Goal: Complete application form

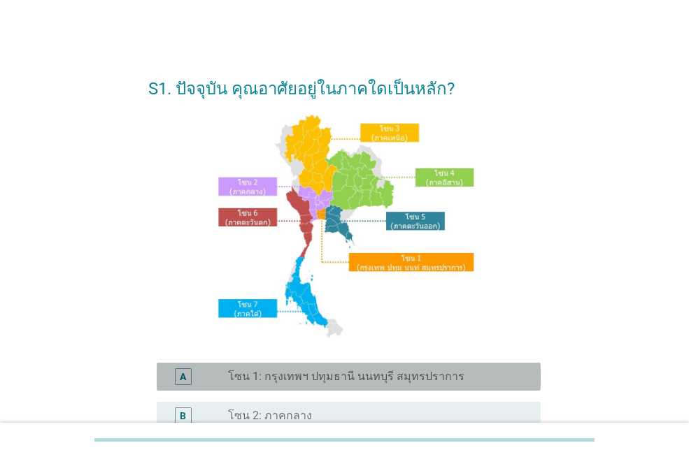
click at [307, 374] on label "โซน 1: กรุงเทพฯ ปทุมธานี นนทบุรี สมุทรปราการ" at bounding box center [346, 377] width 236 height 14
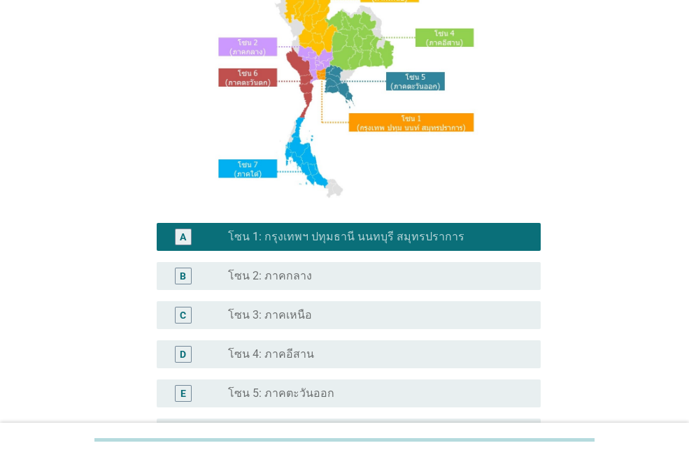
scroll to position [280, 0]
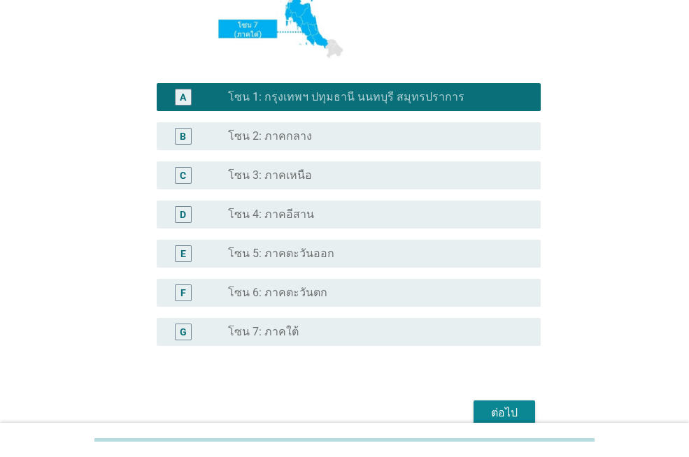
click at [521, 409] on div "ต่อไป" at bounding box center [504, 413] width 39 height 17
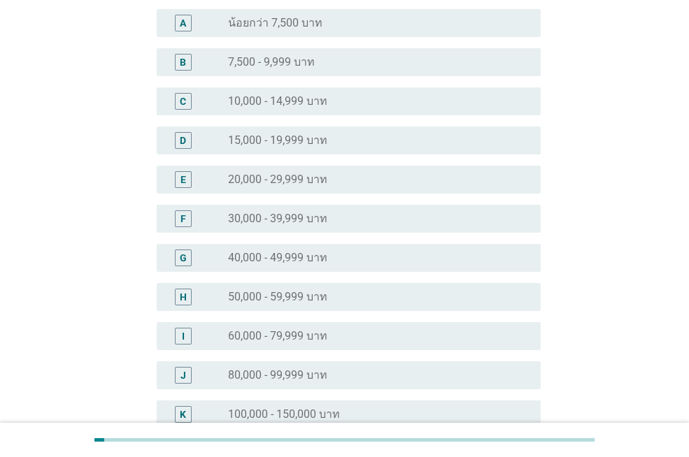
scroll to position [210, 0]
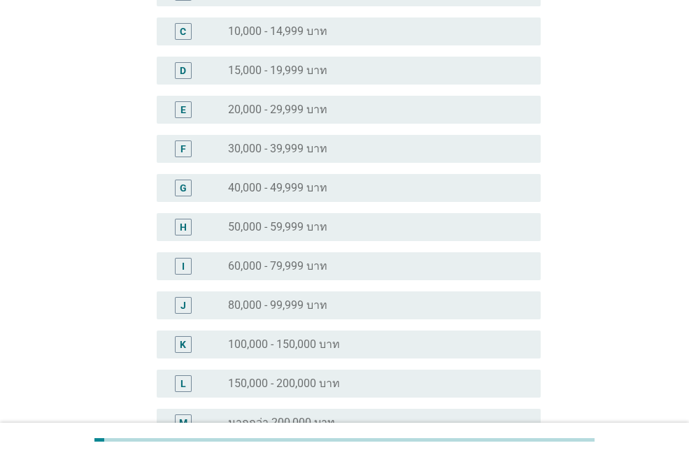
click at [425, 378] on div "radio_button_unchecked 150,000 - 200,000 บาท" at bounding box center [373, 384] width 290 height 14
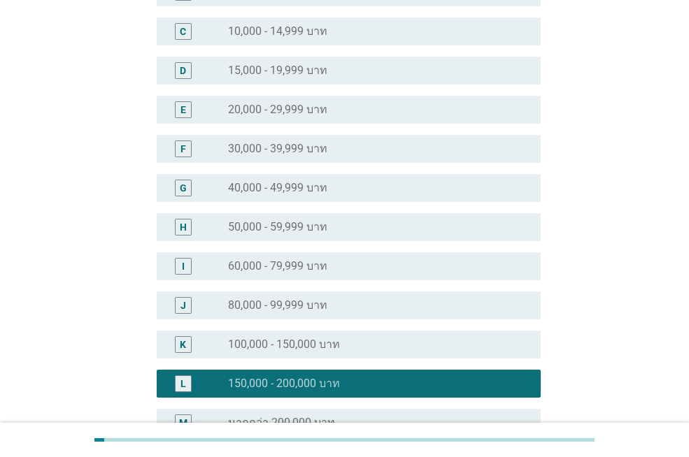
scroll to position [280, 0]
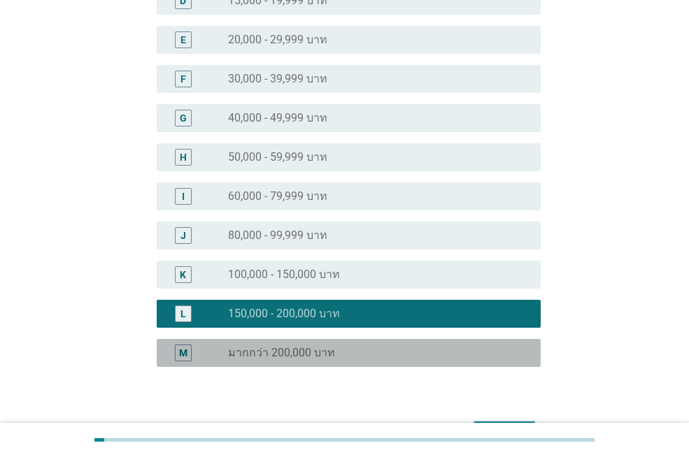
click at [432, 362] on div "M radio_button_unchecked มากกว่า 200,000 บาท" at bounding box center [349, 353] width 384 height 28
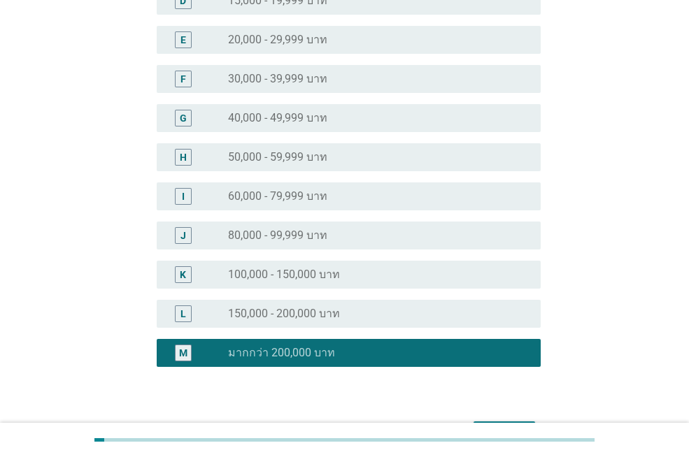
scroll to position [369, 0]
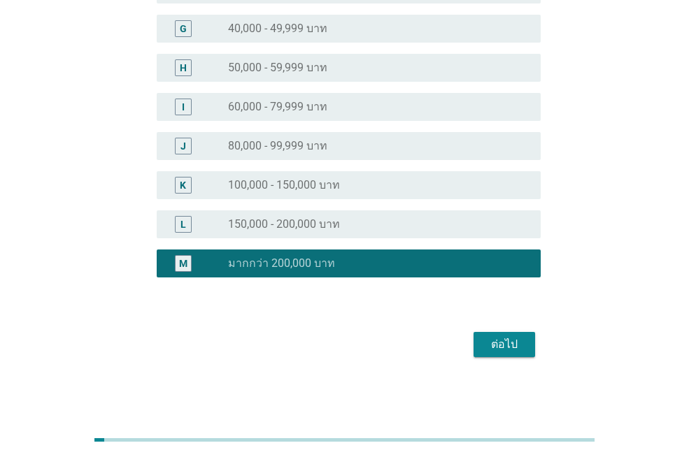
click at [518, 350] on div "ต่อไป" at bounding box center [504, 344] width 39 height 17
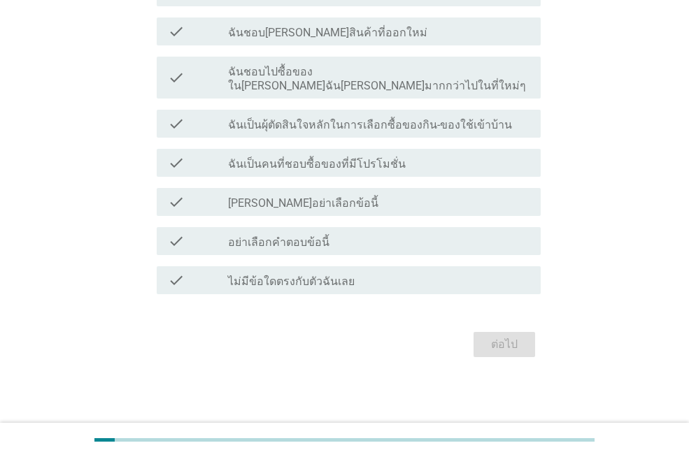
scroll to position [0, 0]
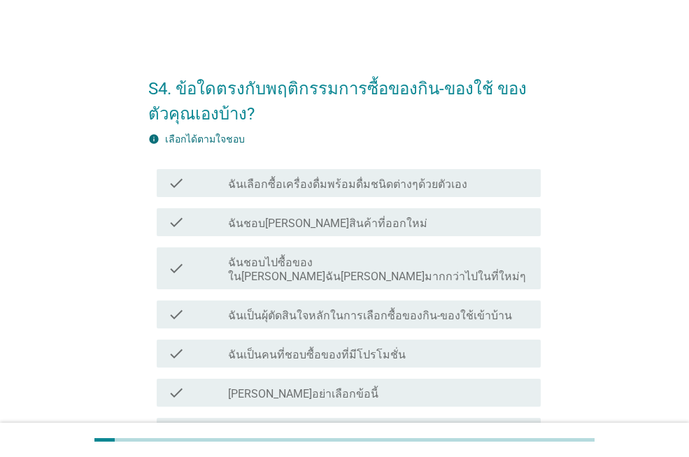
click at [425, 187] on label "ฉันเลือกซื้อเครื่องดื่มพร้อมดื่มชนิดต่างๆด้วยตัวเอง" at bounding box center [347, 185] width 239 height 14
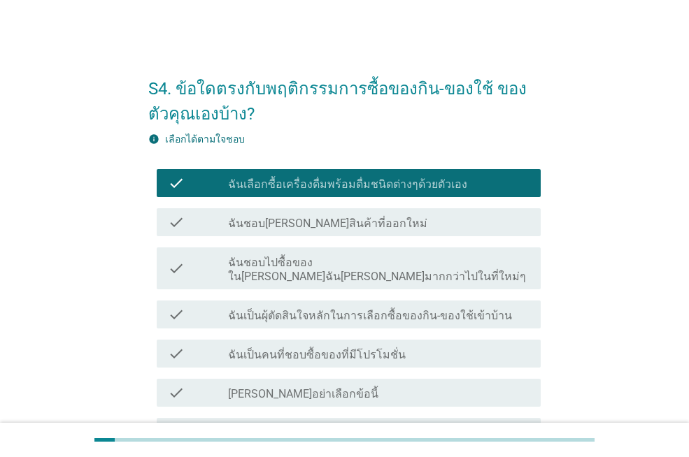
click at [434, 229] on div "check_box_outline_blank ฉันชอบ[PERSON_NAME]สินค้าที่ออกใหม่" at bounding box center [378, 222] width 301 height 17
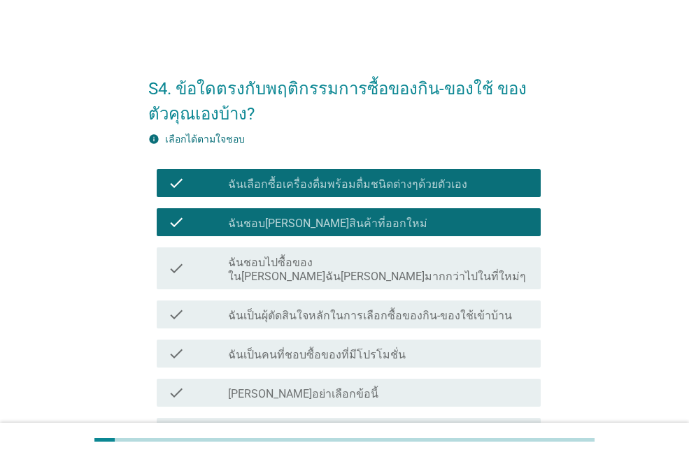
click at [441, 264] on label "ฉันชอบไปซื้อของใน[PERSON_NAME]ฉัน[PERSON_NAME]มากกว่าไปในที่ใหม่ๆ" at bounding box center [378, 270] width 301 height 28
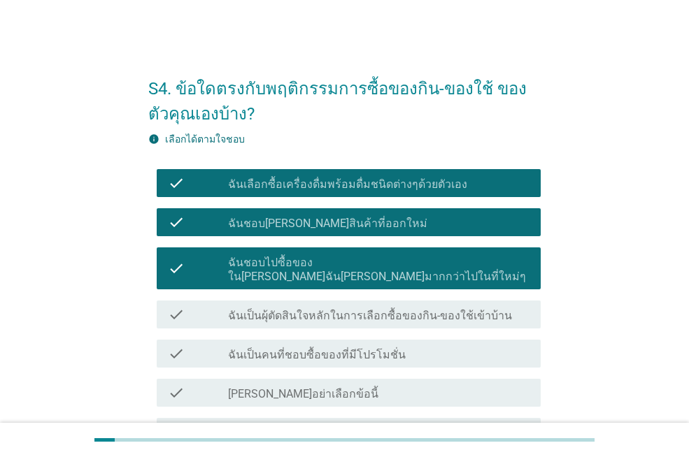
click at [469, 309] on label "ฉันเป็นผุ้ตัดสินใจหลักในการเลือกซื้อของกิน-ของใช้เข้าบ้าน" at bounding box center [370, 316] width 284 height 14
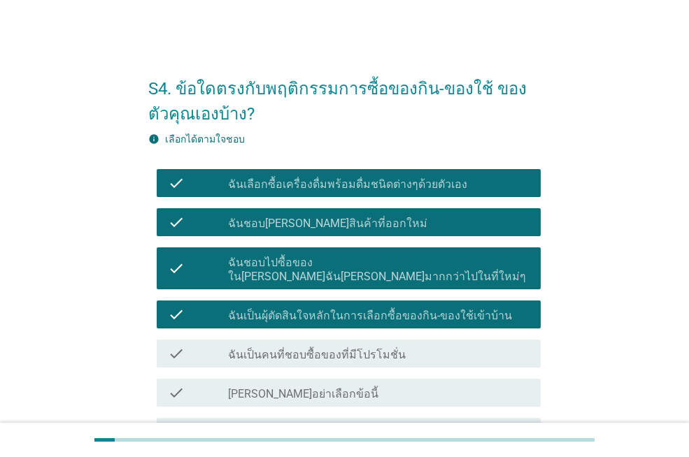
scroll to position [70, 0]
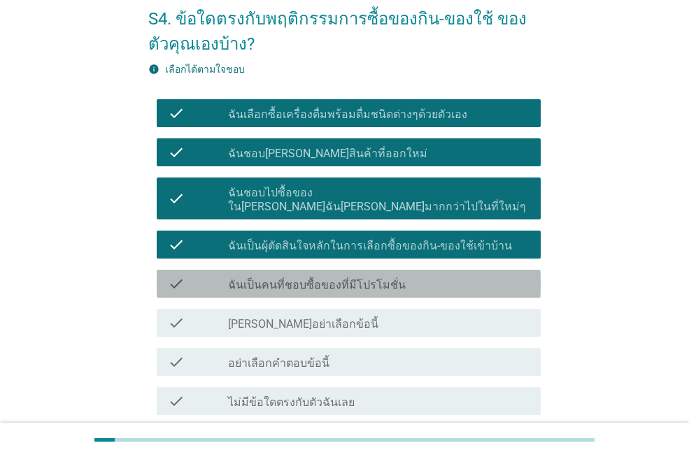
click at [472, 276] on div "check_box_outline_blank ฉันเป็นคนที่ชอบซื้อของที่มีโปรโมชั่น" at bounding box center [378, 284] width 301 height 17
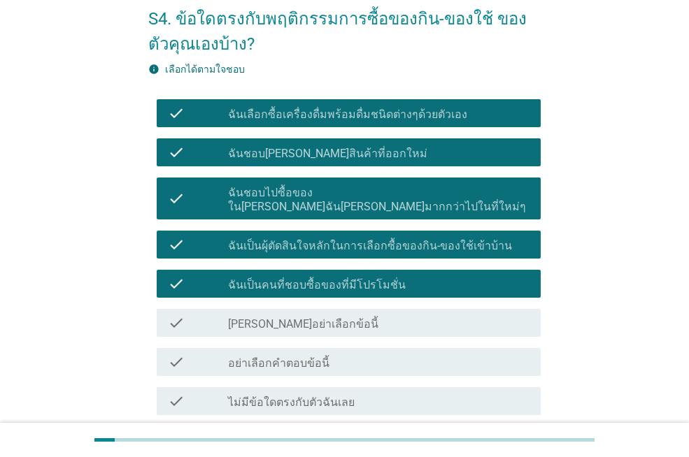
scroll to position [140, 0]
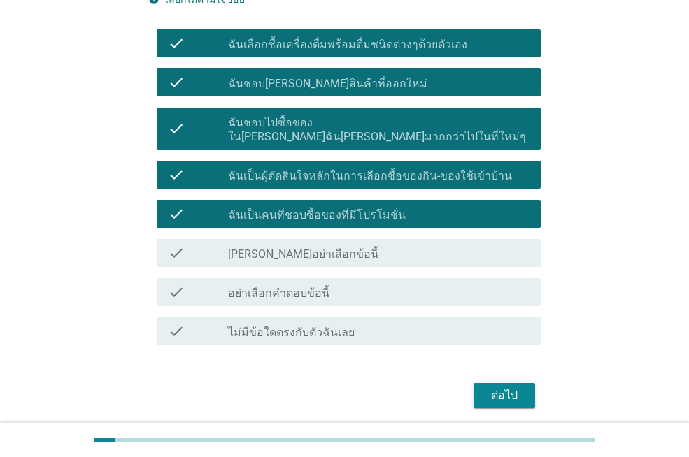
click at [515, 388] on div "ต่อไป" at bounding box center [504, 396] width 39 height 17
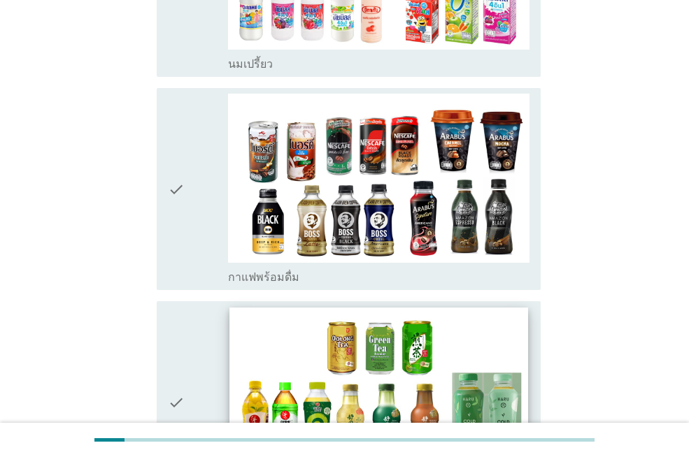
scroll to position [1119, 0]
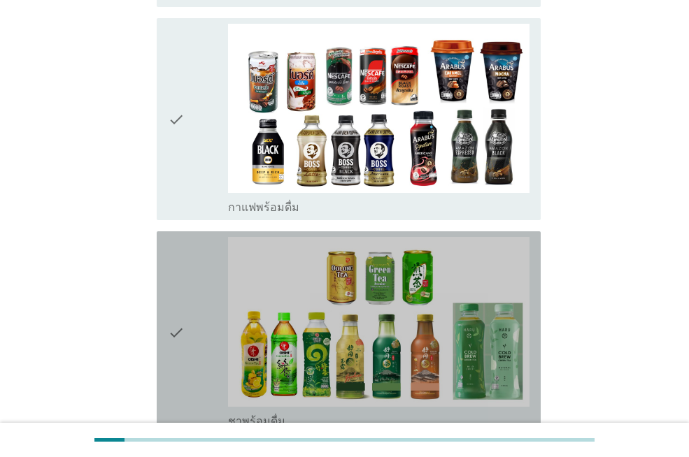
click at [178, 301] on icon "check" at bounding box center [176, 332] width 17 height 191
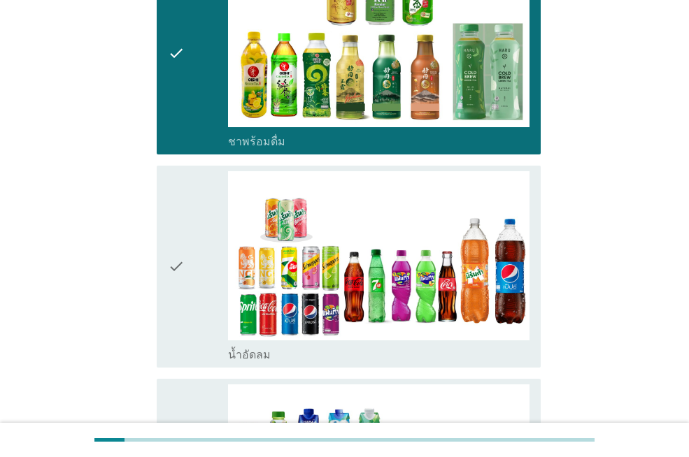
scroll to position [1609, 0]
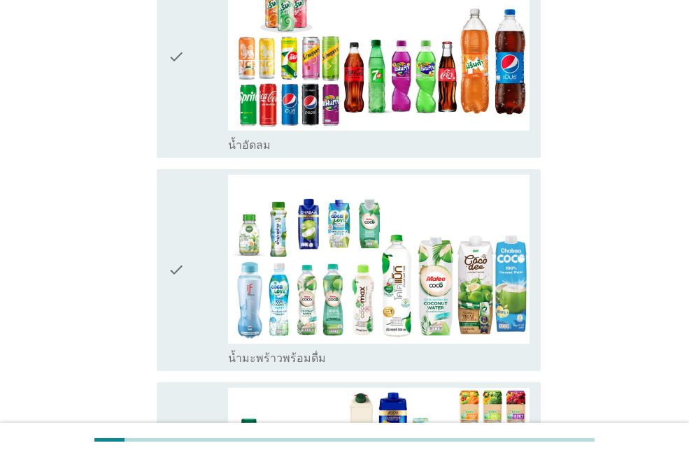
click at [176, 229] on icon "check" at bounding box center [176, 270] width 17 height 191
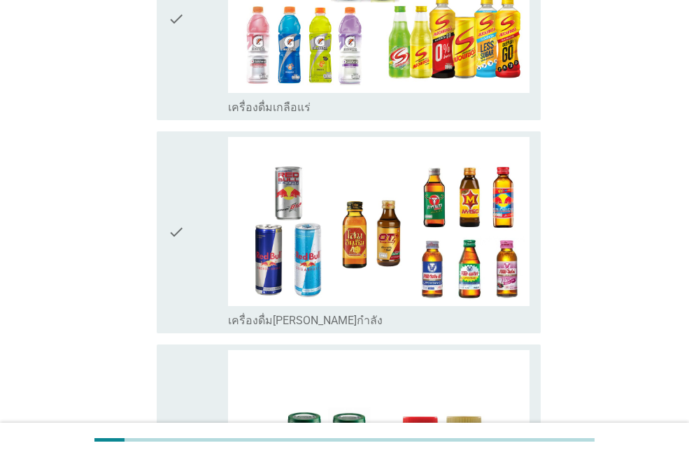
scroll to position [2868, 0]
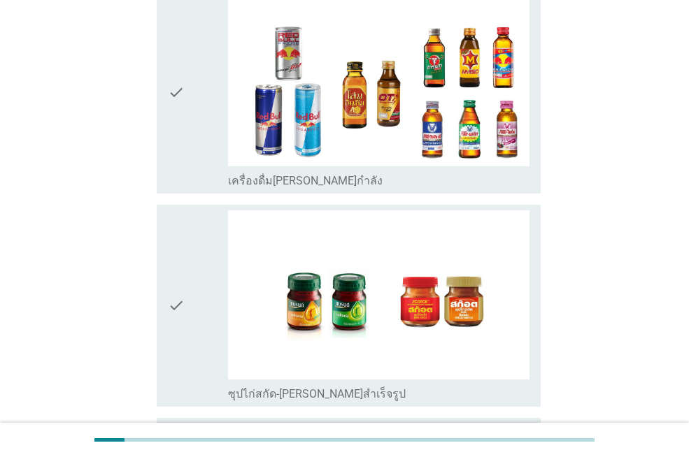
click at [190, 253] on div "check" at bounding box center [198, 306] width 60 height 191
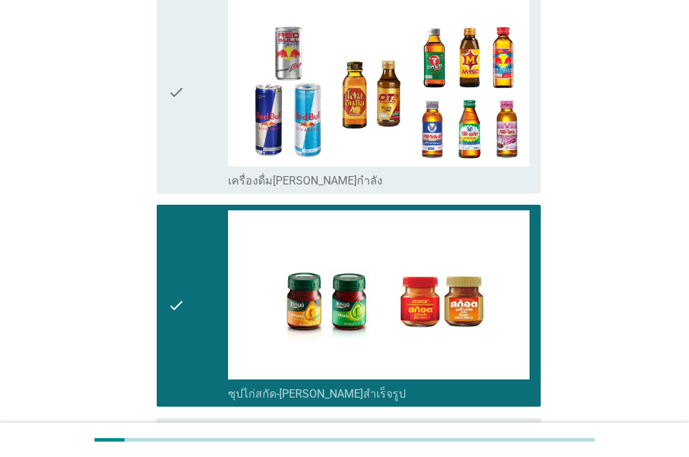
scroll to position [2938, 0]
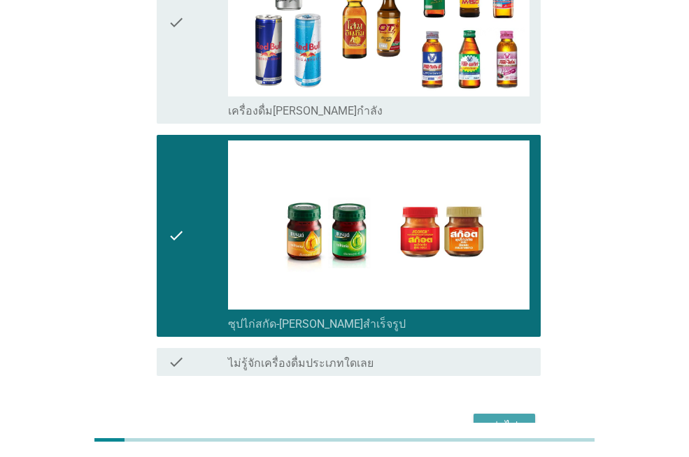
click at [506, 418] on div "ต่อไป" at bounding box center [504, 426] width 39 height 17
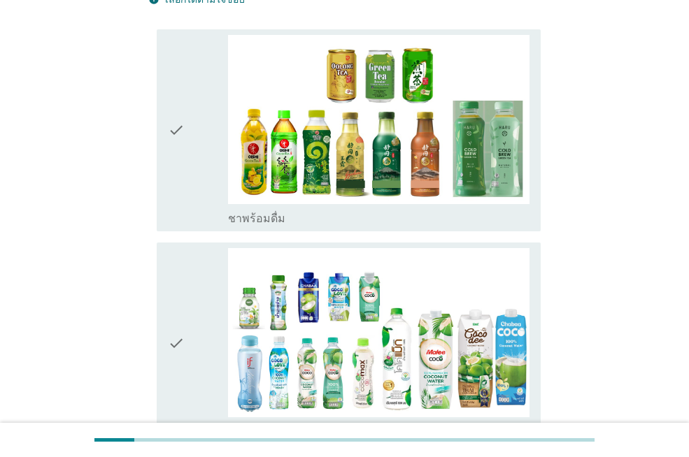
scroll to position [350, 0]
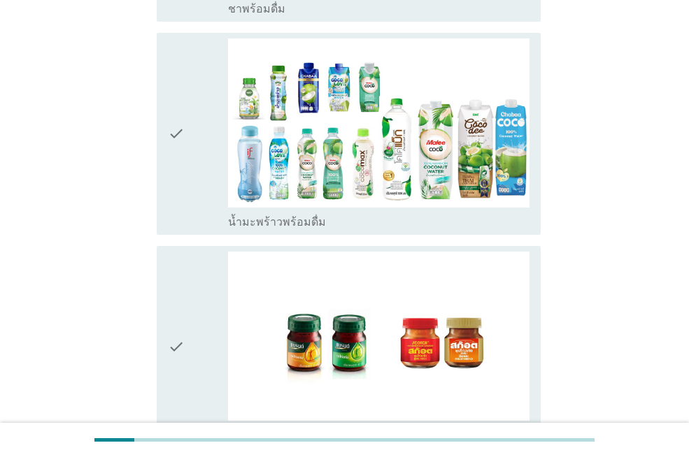
click at [188, 127] on div "check" at bounding box center [198, 133] width 60 height 191
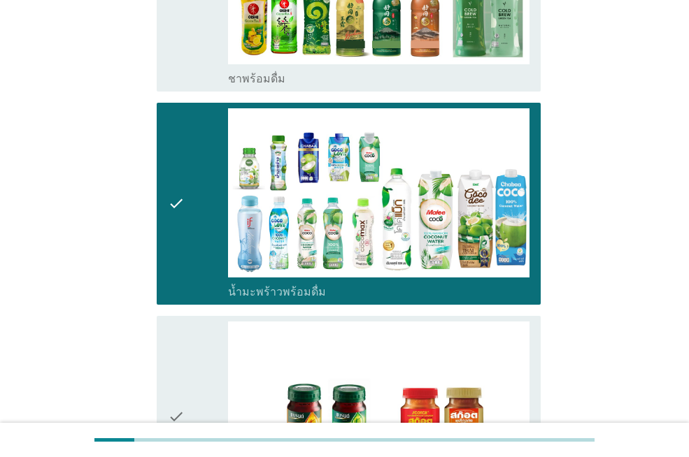
scroll to position [210, 0]
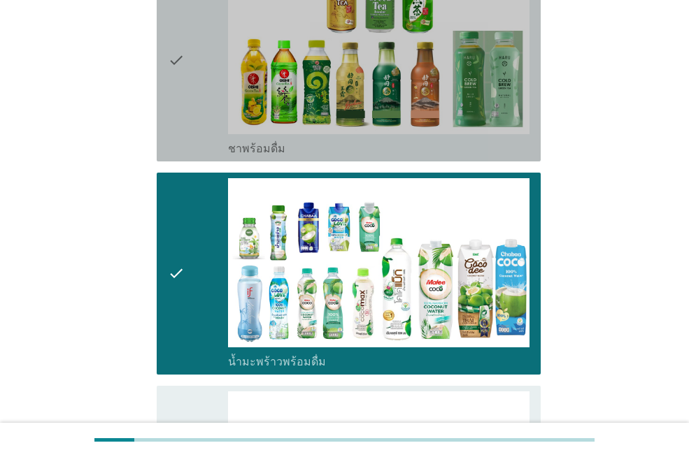
click at [171, 49] on icon "check" at bounding box center [176, 60] width 17 height 191
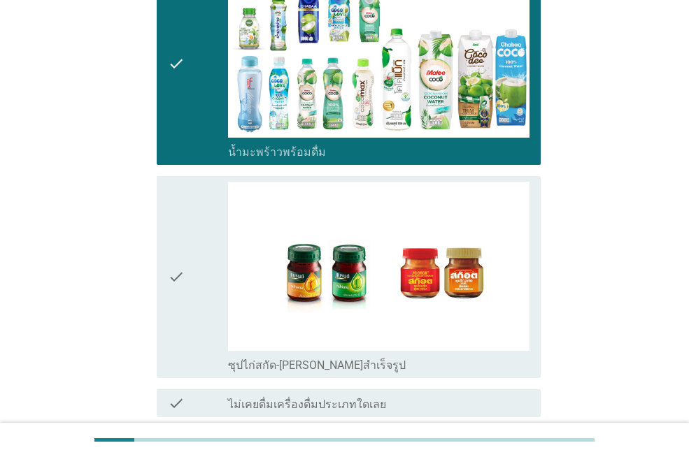
scroll to position [518, 0]
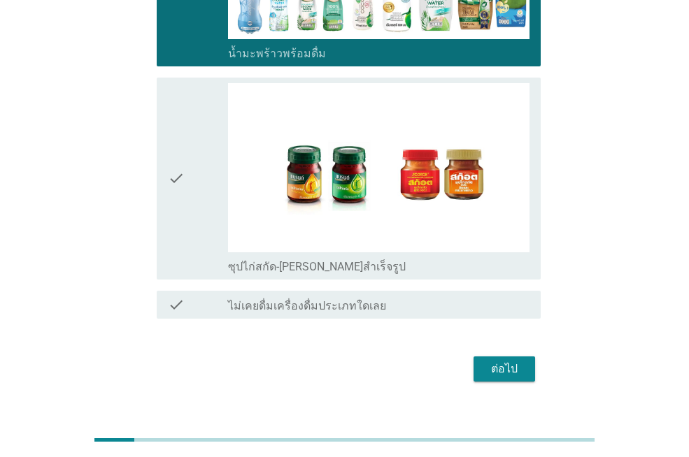
click at [522, 361] on div "ต่อไป" at bounding box center [504, 369] width 39 height 17
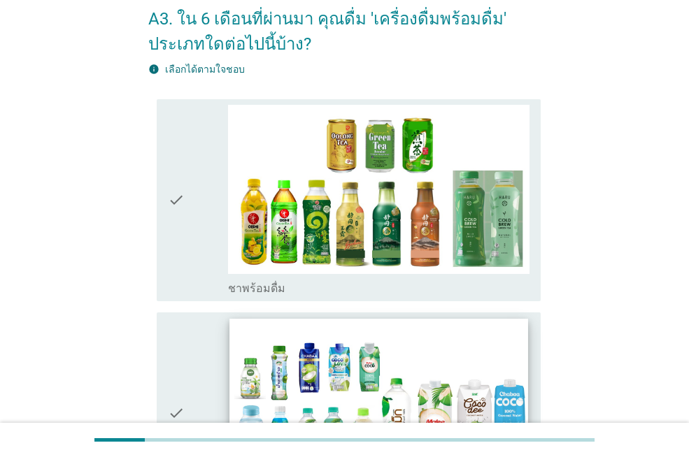
scroll to position [210, 0]
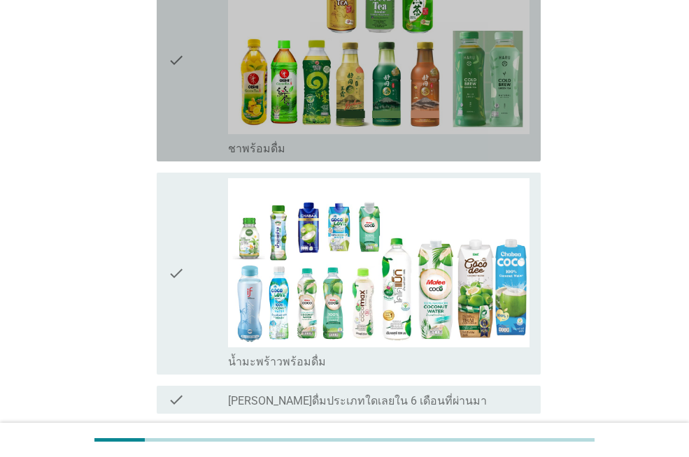
click at [167, 60] on div "check check_box_outline_blank ชาพร้อมดื่ม" at bounding box center [349, 60] width 384 height 202
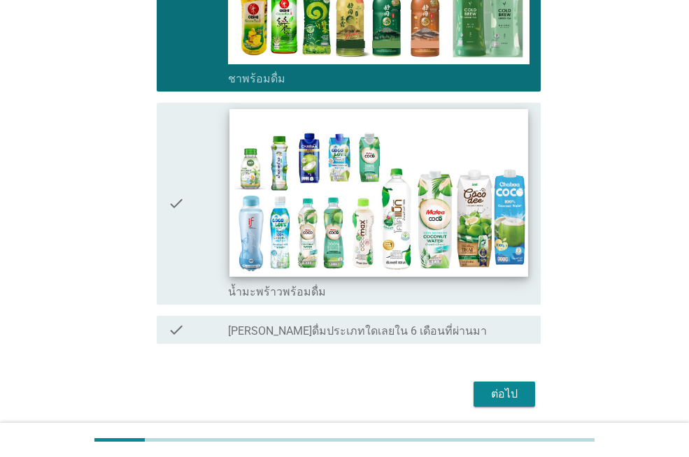
scroll to position [329, 0]
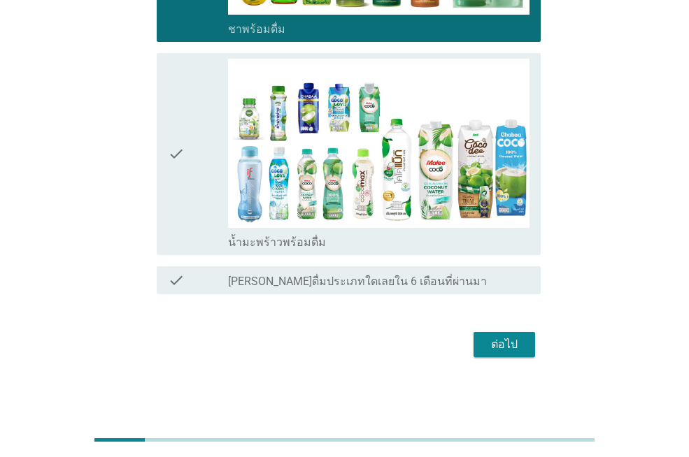
click at [488, 350] on div "ต่อไป" at bounding box center [504, 344] width 39 height 17
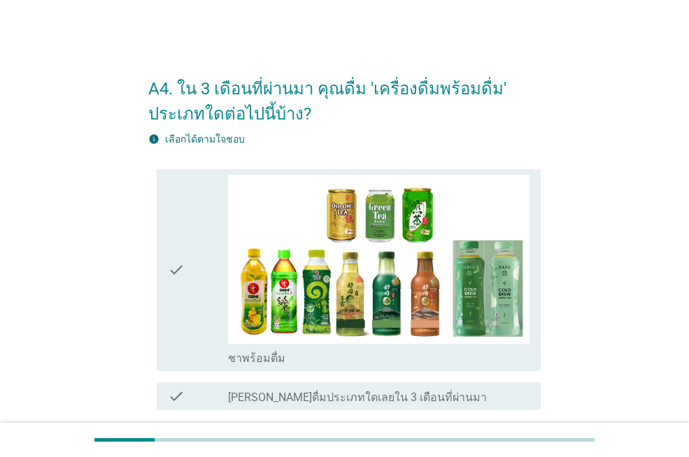
scroll to position [70, 0]
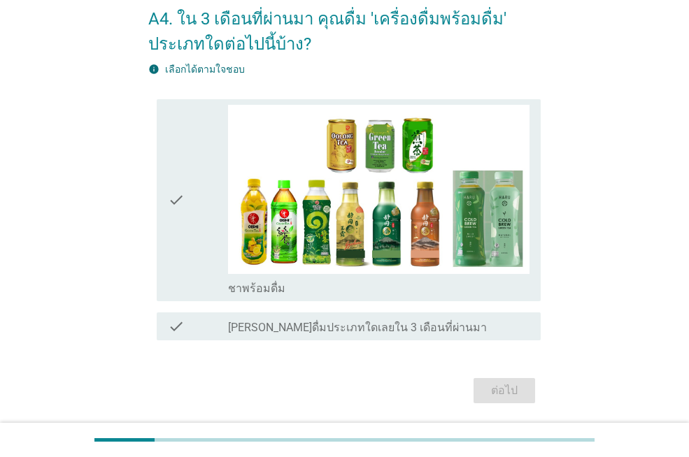
click at [409, 327] on label "[PERSON_NAME]ดื่มประเภทใดเลยใน 3 เดือนที่ผ่านมา" at bounding box center [357, 328] width 259 height 14
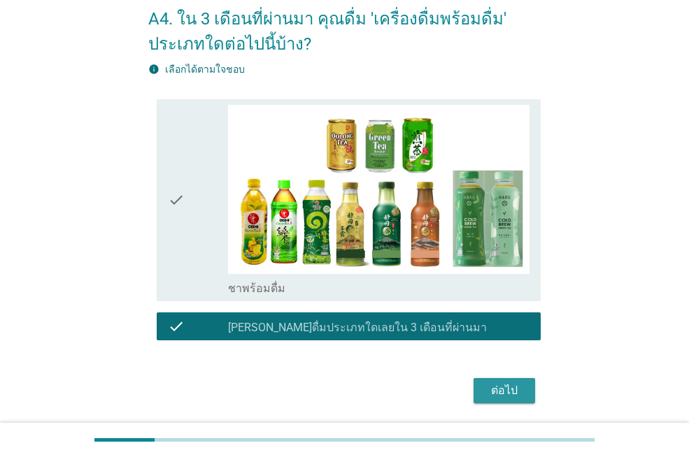
click at [507, 395] on div "ต่อไป" at bounding box center [504, 391] width 39 height 17
